Goal: Information Seeking & Learning: Learn about a topic

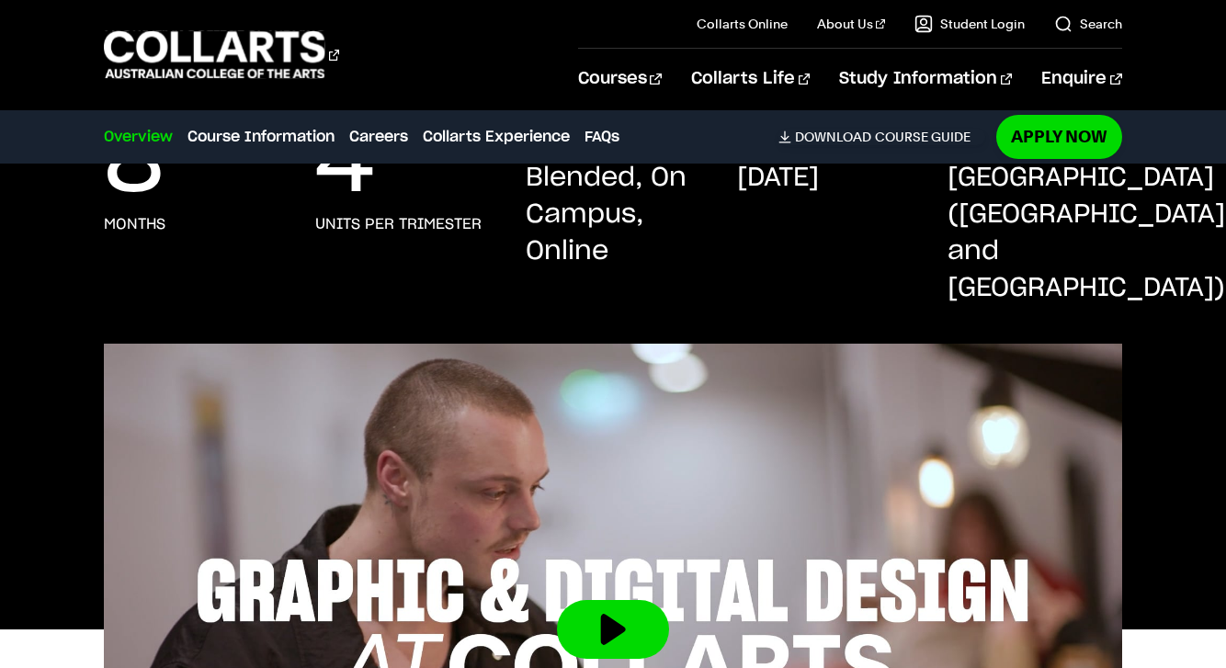
scroll to position [433, 0]
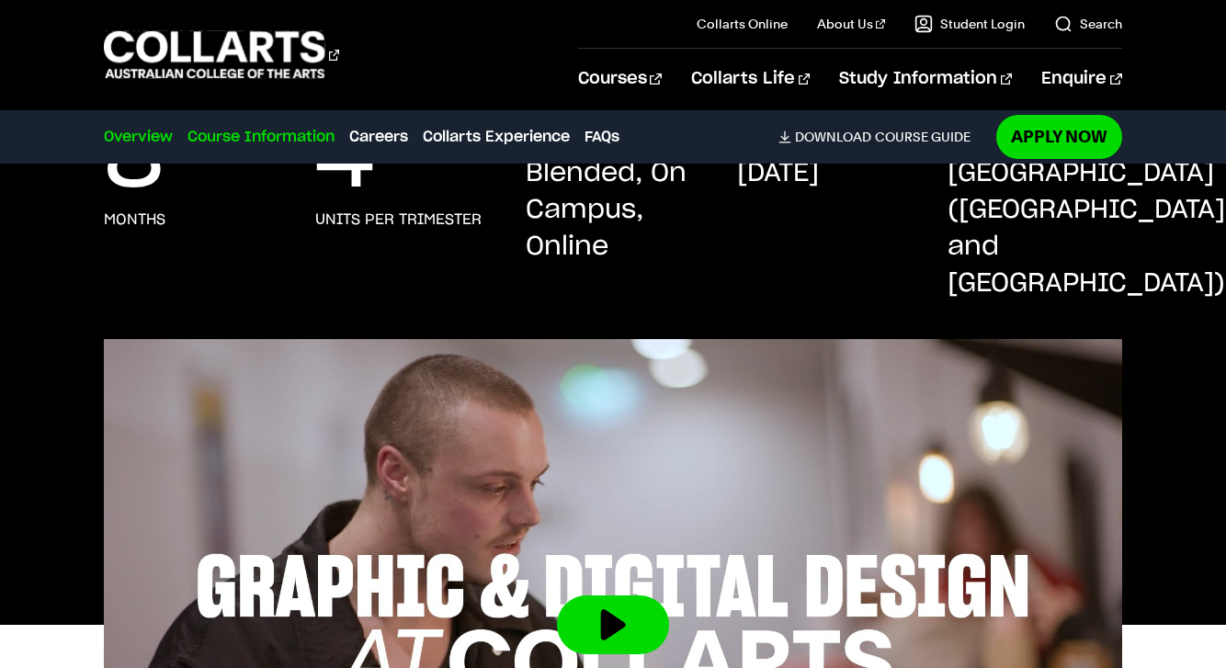
click at [258, 130] on link "Course Information" at bounding box center [260, 137] width 147 height 22
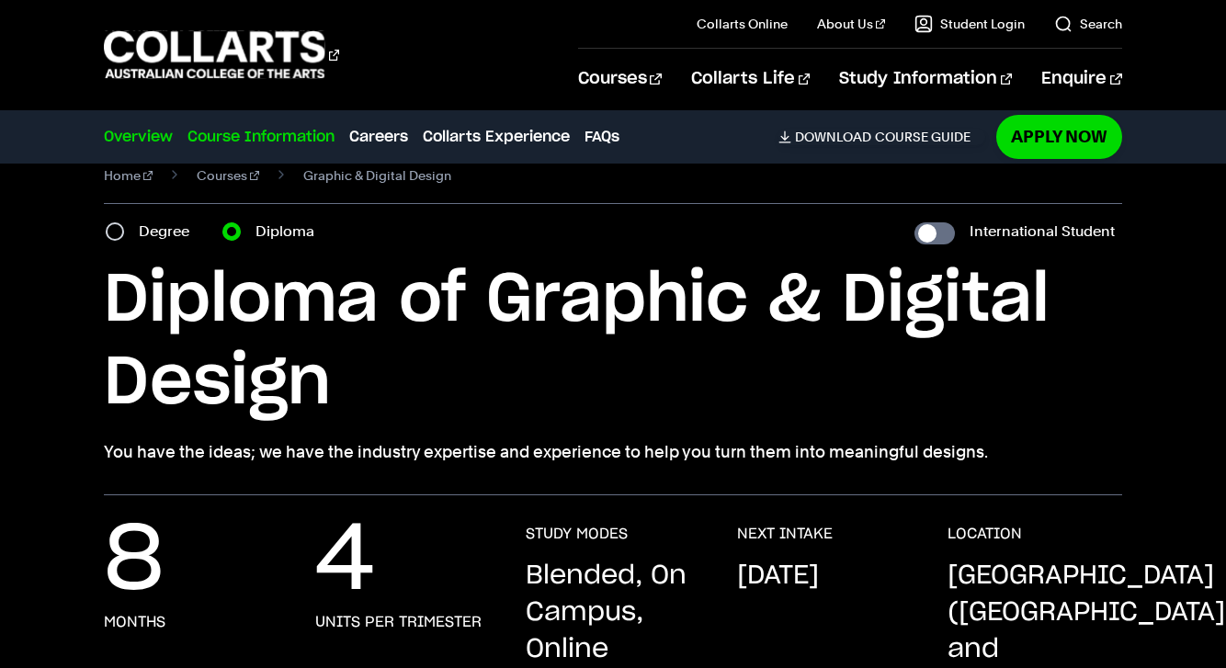
scroll to position [0, 0]
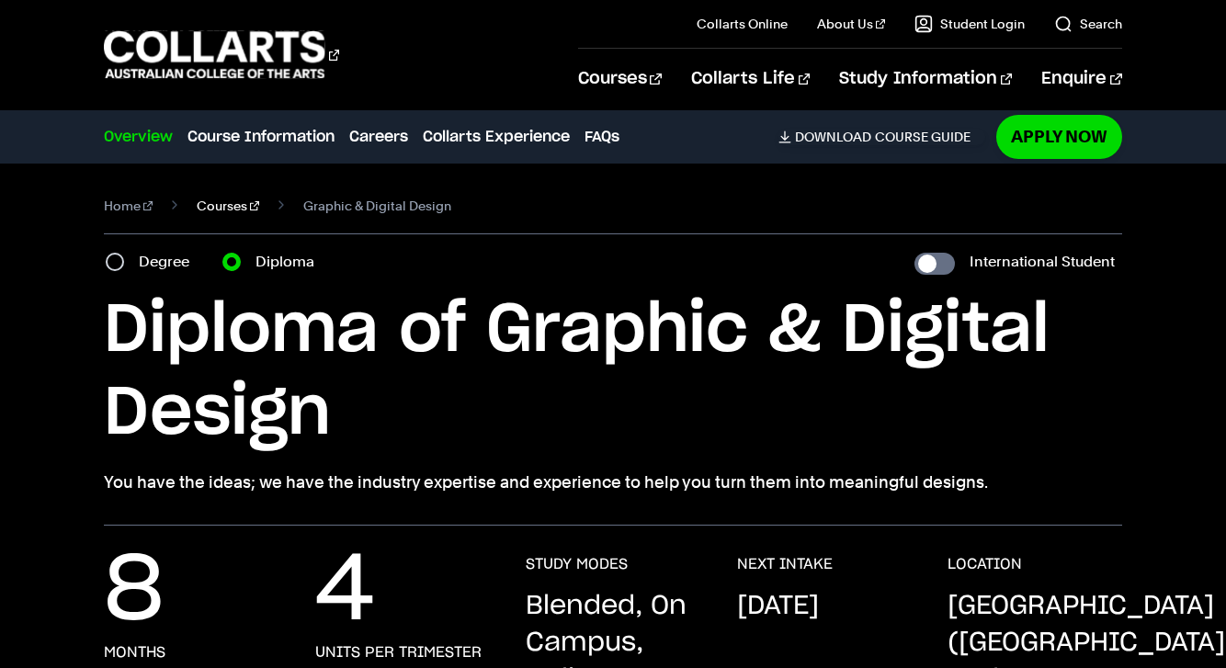
click at [213, 205] on link "Courses" at bounding box center [228, 206] width 62 height 26
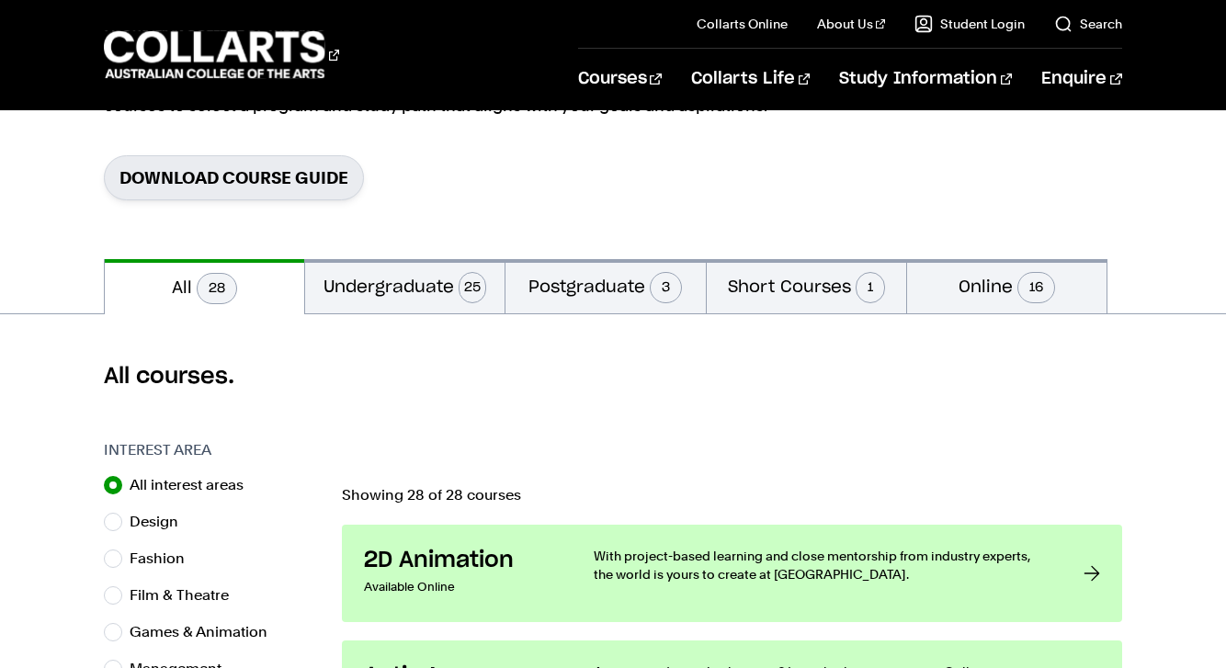
scroll to position [330, 0]
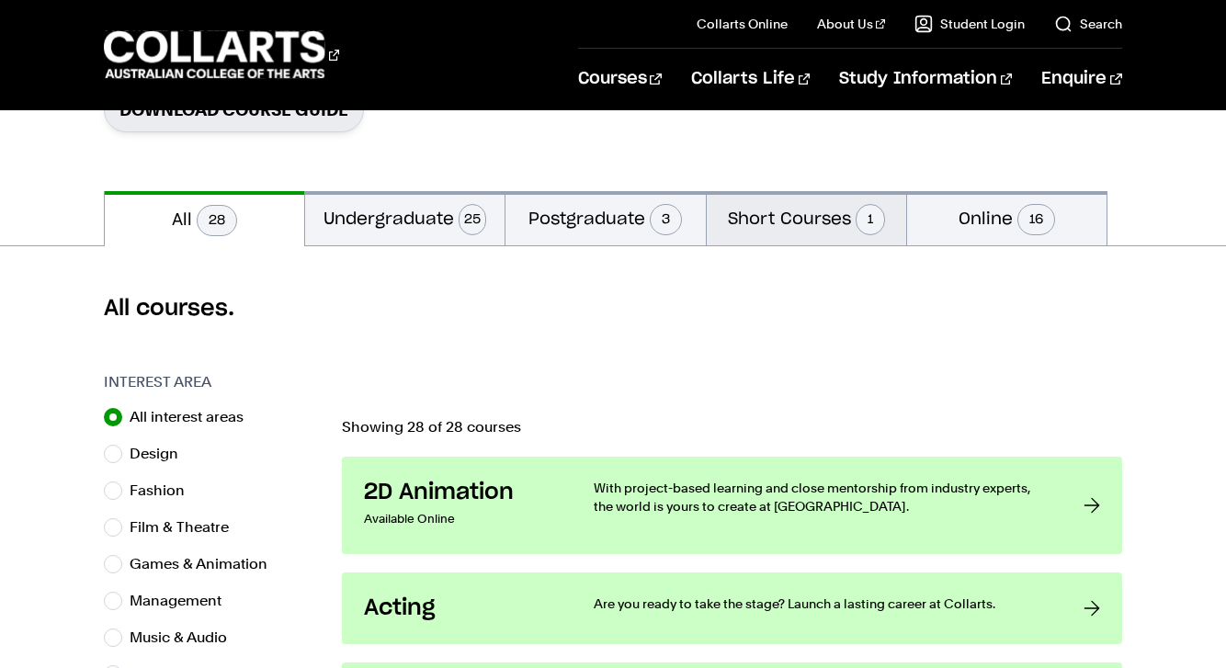
click at [730, 207] on button "Short Courses 1" at bounding box center [806, 218] width 199 height 54
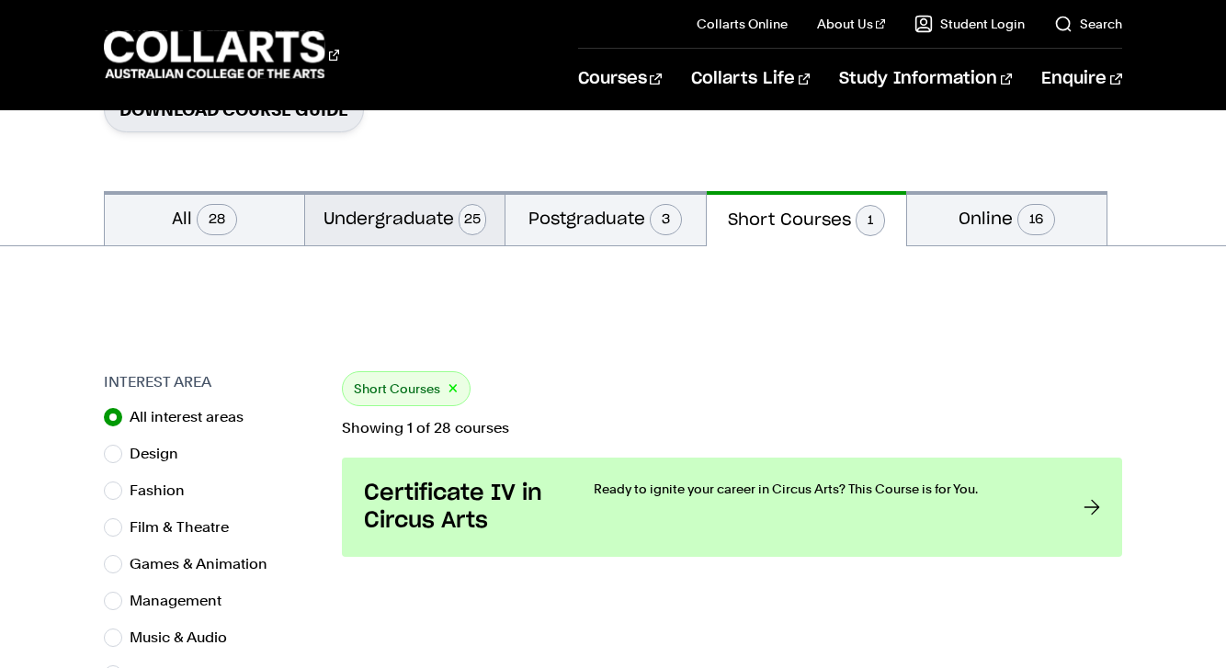
click at [399, 229] on button "Undergraduate 25" at bounding box center [404, 218] width 199 height 54
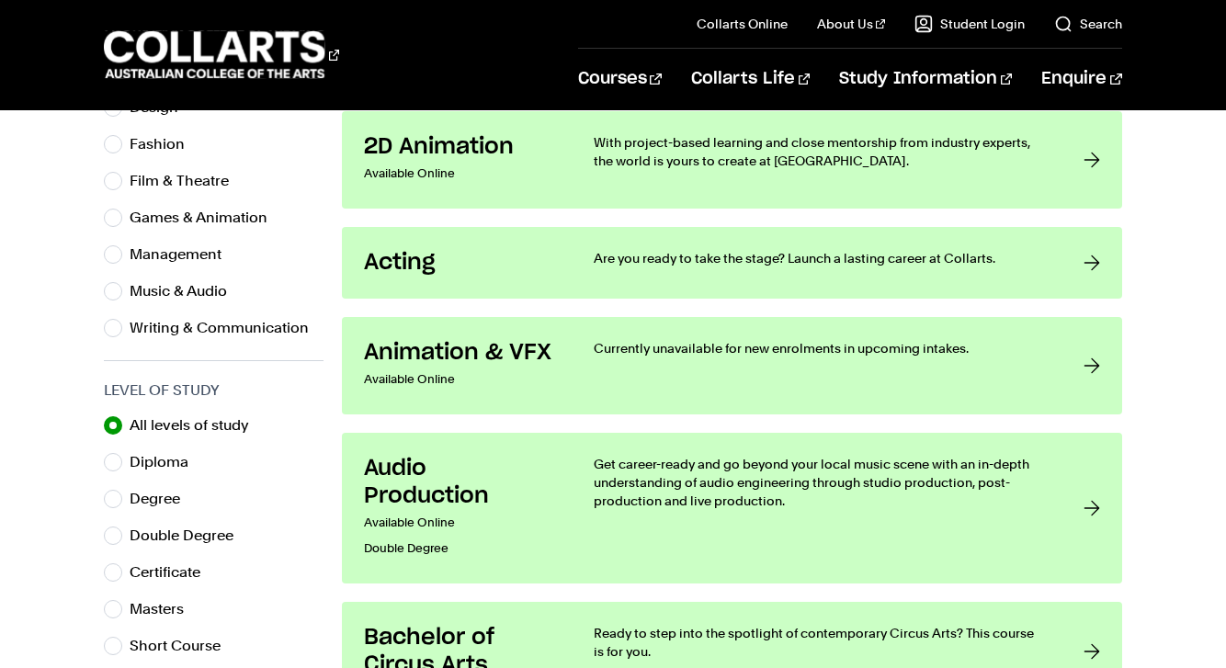
scroll to position [772, 0]
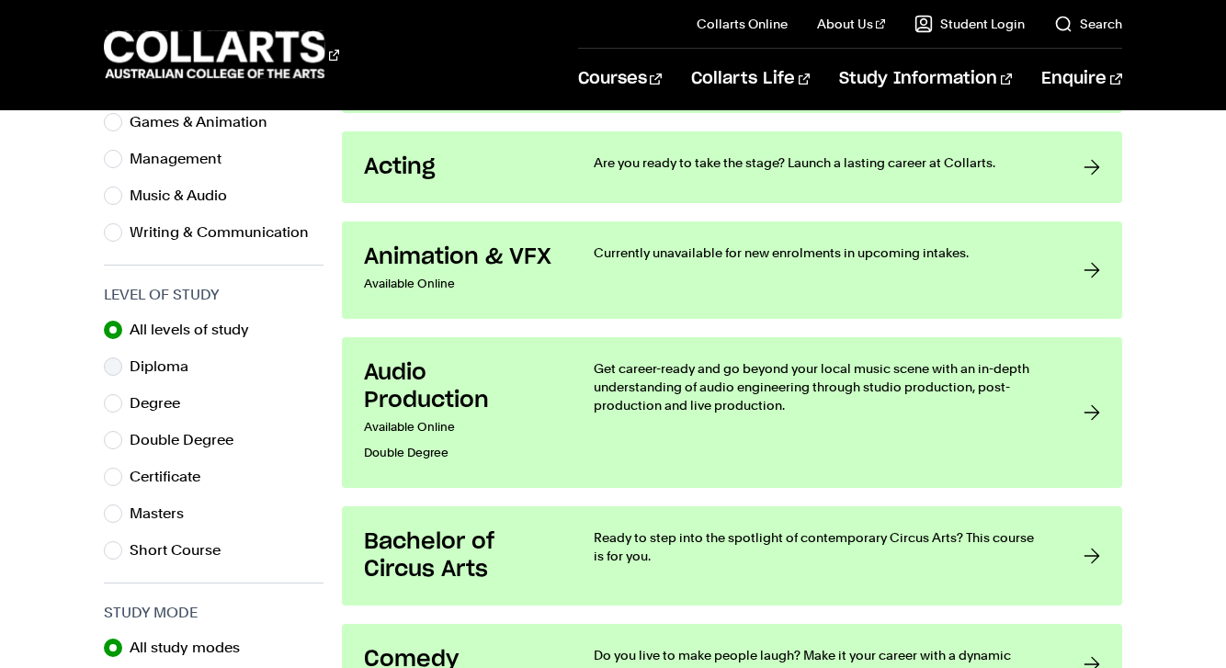
click at [173, 375] on label "Diploma" at bounding box center [167, 367] width 74 height 26
click at [122, 375] on input "Diploma" at bounding box center [113, 366] width 18 height 18
radio input "true"
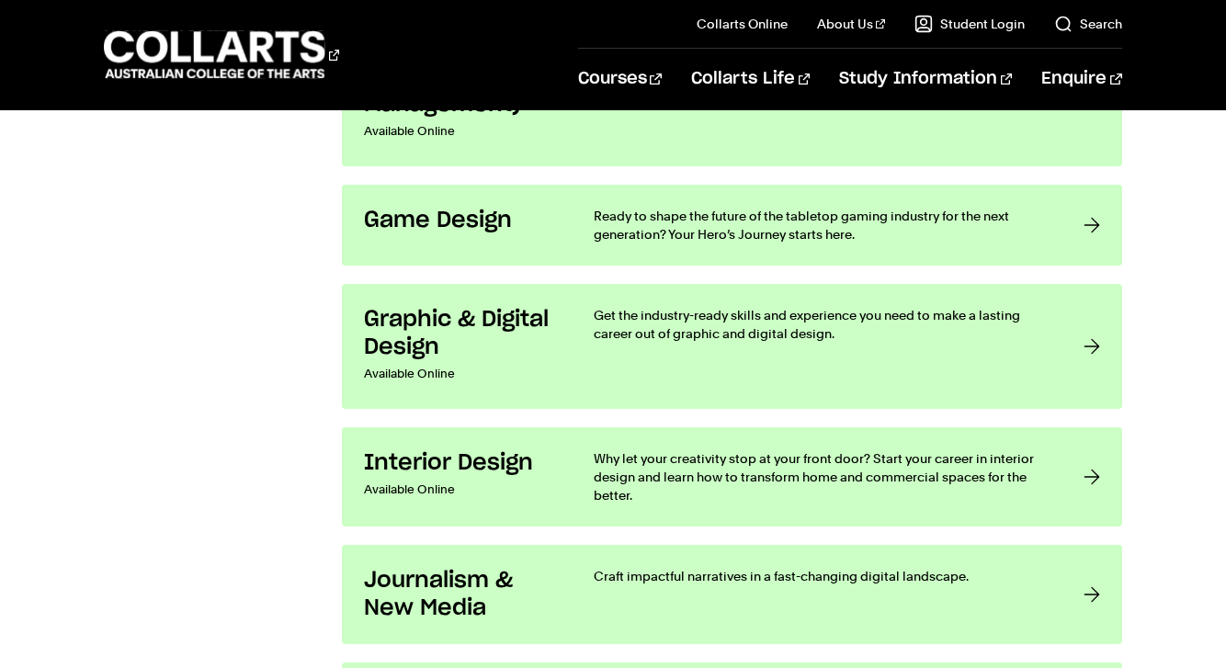
scroll to position [2448, 0]
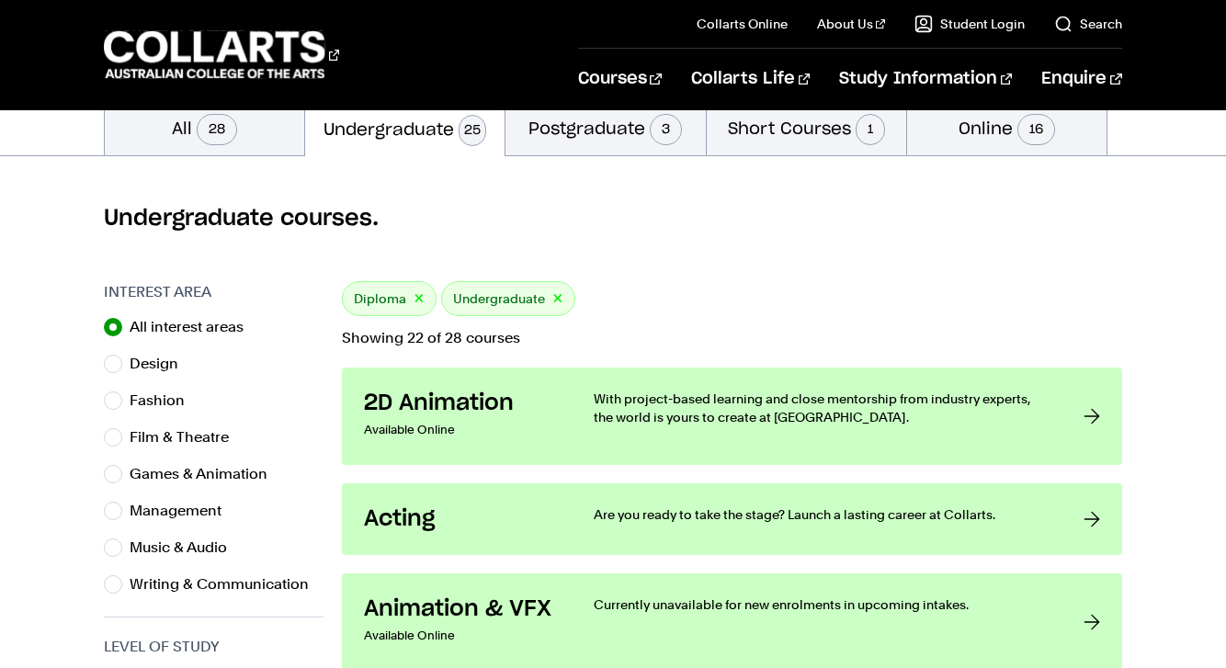
scroll to position [772, 0]
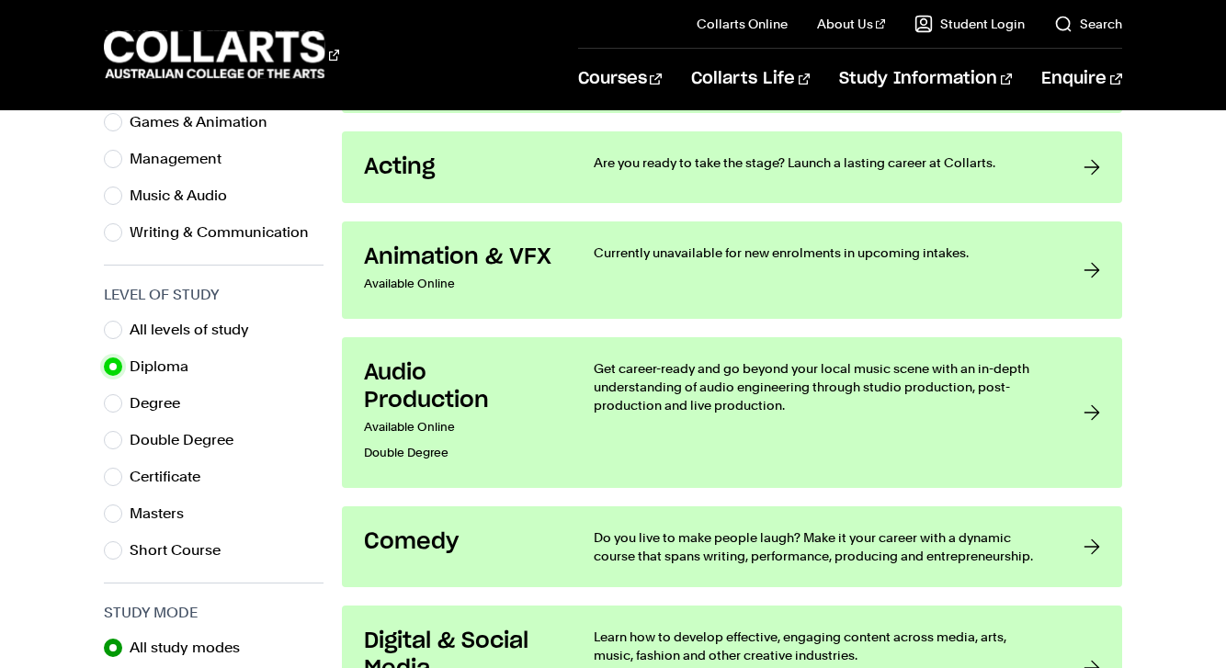
scroll to position [330, 0]
